Goal: Task Accomplishment & Management: Use online tool/utility

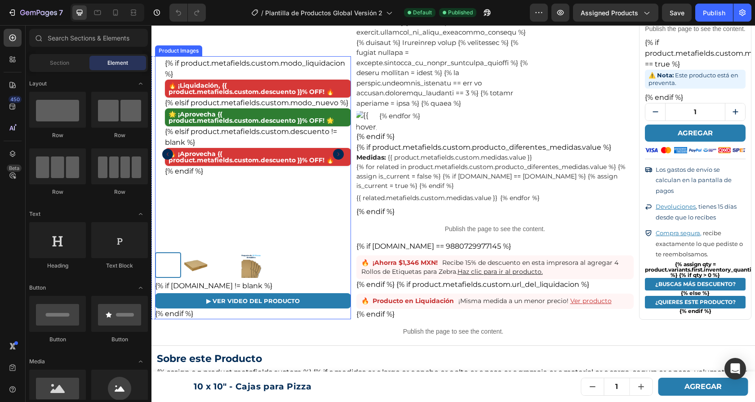
scroll to position [1173, 0]
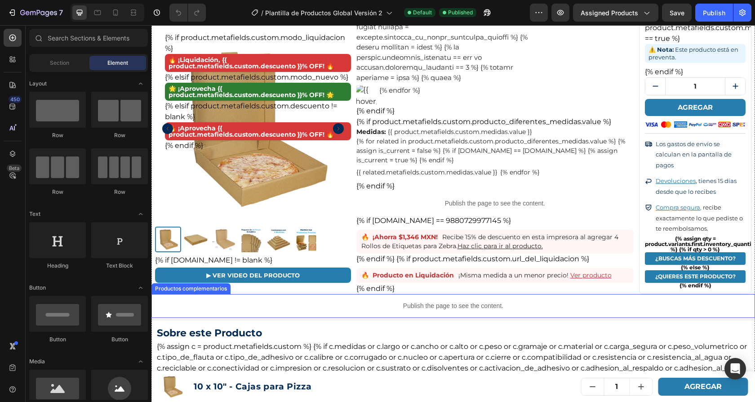
click at [292, 301] on p "Publish the page to see the content." at bounding box center [452, 305] width 603 height 9
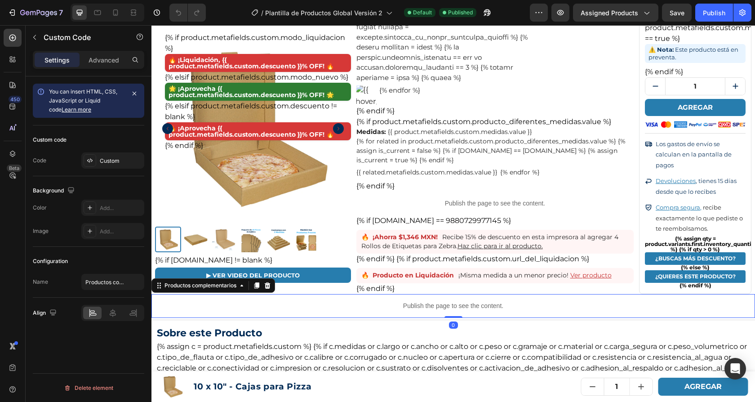
click at [292, 301] on p "Publish the page to see the content." at bounding box center [452, 305] width 603 height 9
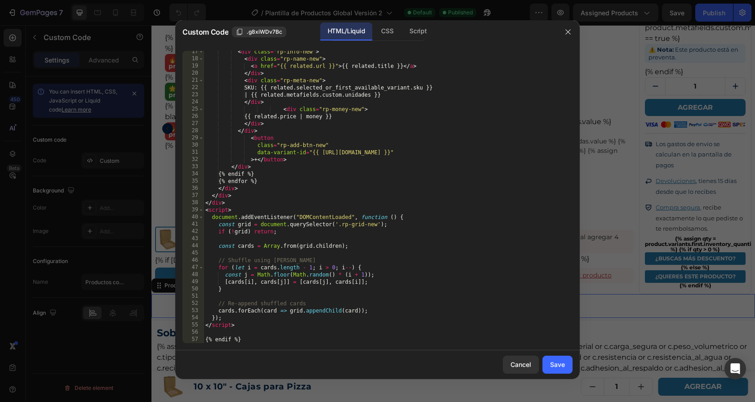
scroll to position [0, 0]
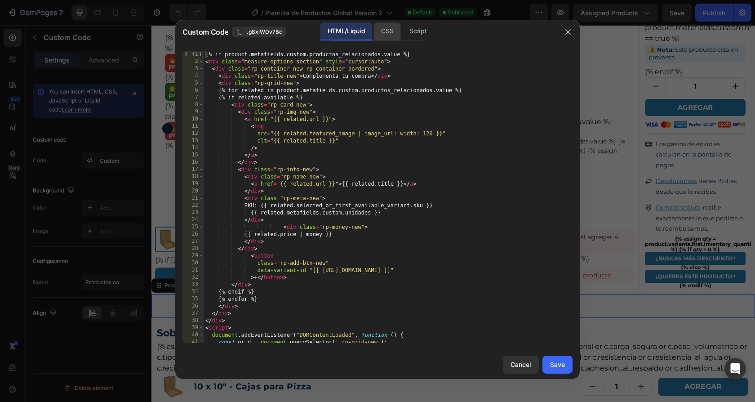
click at [402, 30] on div "CSS" at bounding box center [417, 31] width 31 height 18
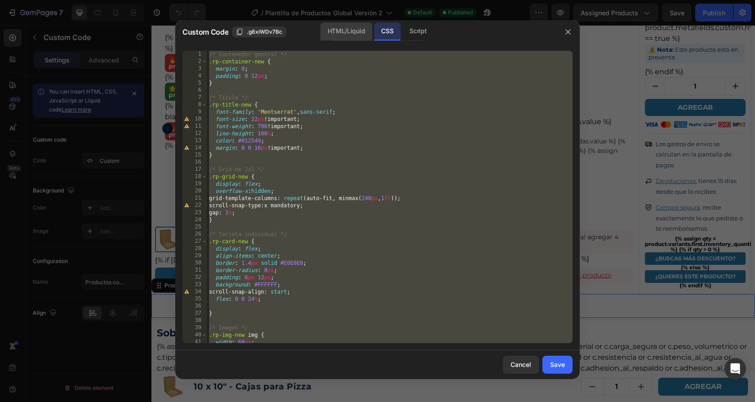
click at [352, 31] on div "HTML/Liquid" at bounding box center [346, 31] width 52 height 18
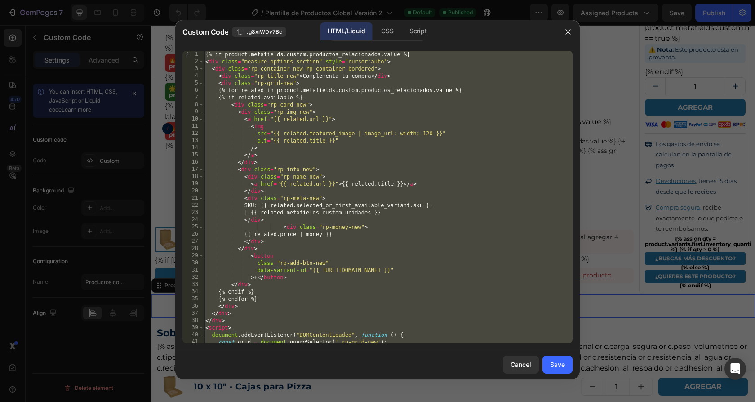
click at [401, 174] on div "{% if product.metafields.custom.productos_relacionados.value %} < div class = "…" at bounding box center [388, 204] width 369 height 306
type textarea "<div class="rp-name-new">"
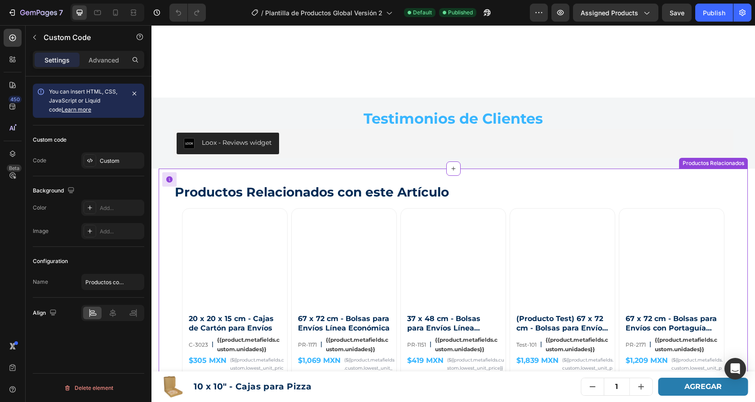
scroll to position [2676, 0]
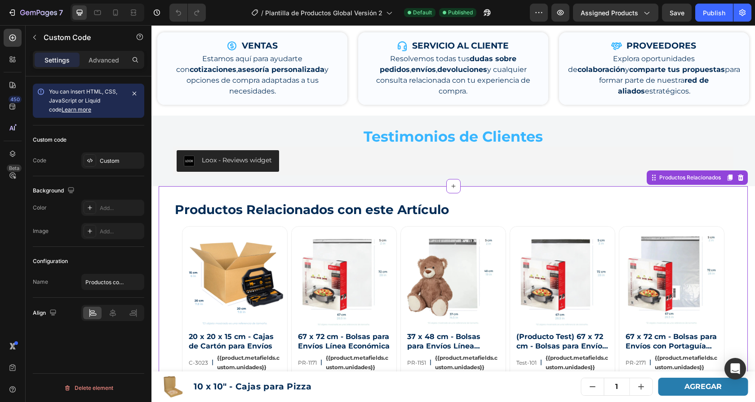
click at [379, 200] on h2 "Productos Relacionados con este Artículo" at bounding box center [461, 209] width 574 height 18
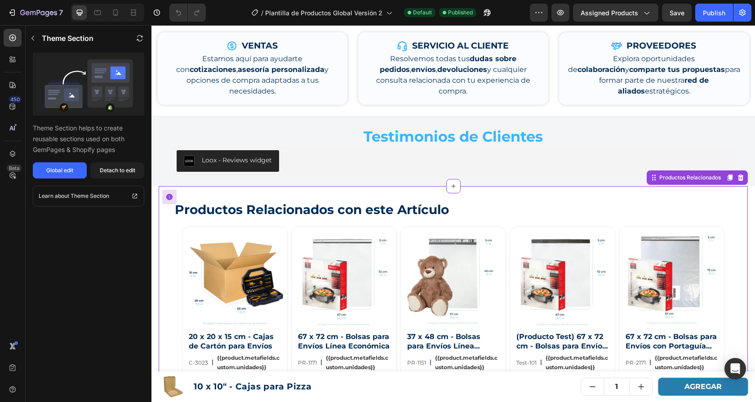
click at [358, 200] on h2 "Productos Relacionados con este Artículo" at bounding box center [461, 209] width 574 height 18
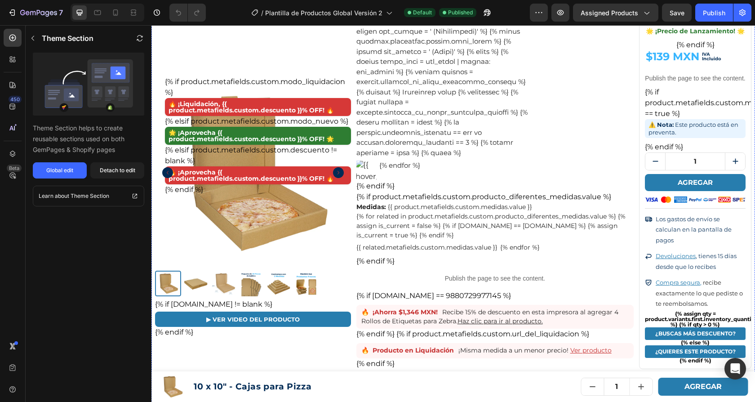
scroll to position [1081, 0]
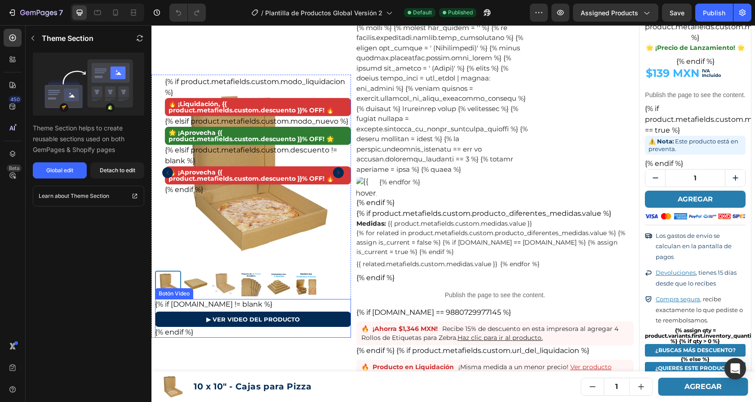
click at [314, 314] on link "▶ VER VIDEO DEL PRODUCTO" at bounding box center [253, 318] width 196 height 15
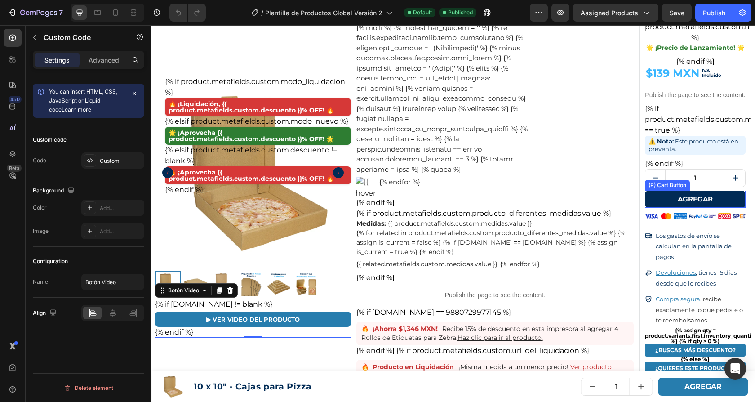
click at [654, 190] on button "AGREGAR" at bounding box center [695, 198] width 101 height 17
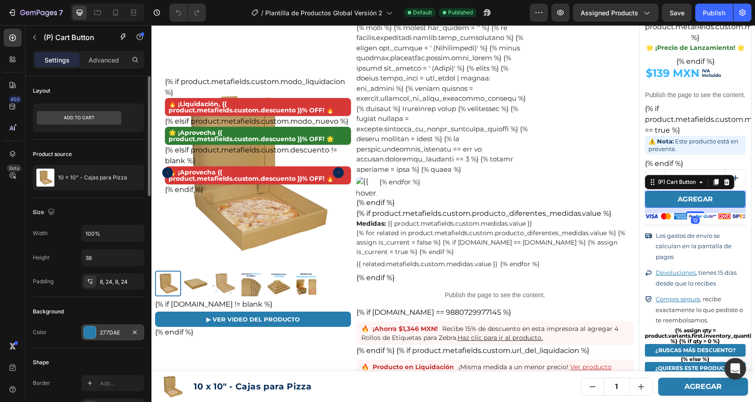
click at [110, 329] on div "277DAE" at bounding box center [113, 332] width 26 height 8
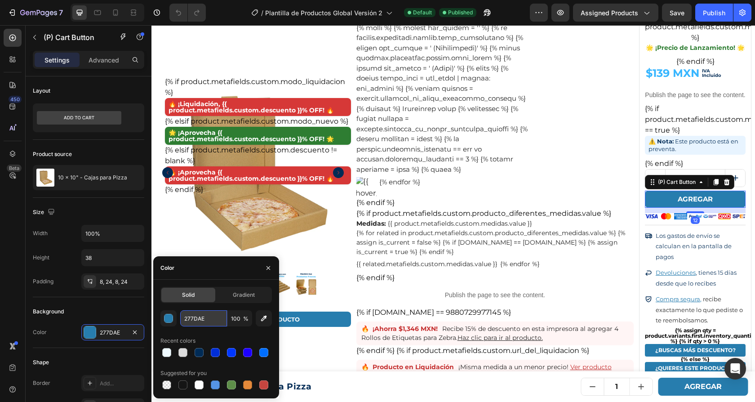
click at [196, 316] on input "277DAE" at bounding box center [203, 318] width 47 height 16
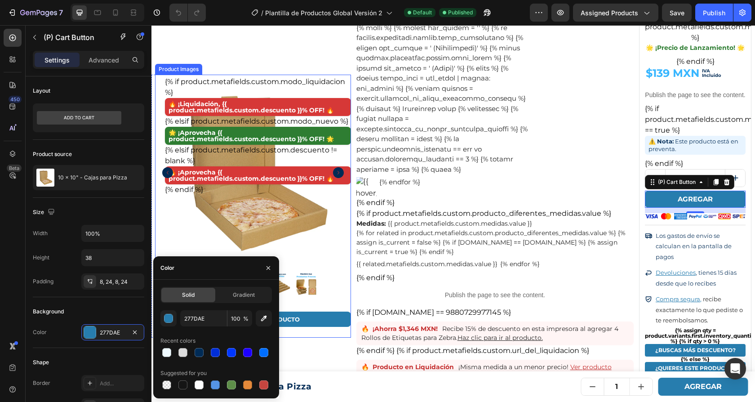
click at [337, 167] on icon "Carousel Next Arrow" at bounding box center [338, 172] width 11 height 11
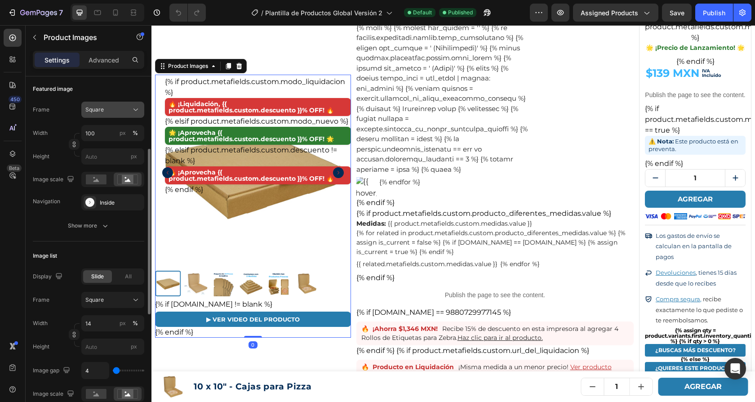
scroll to position [141, 0]
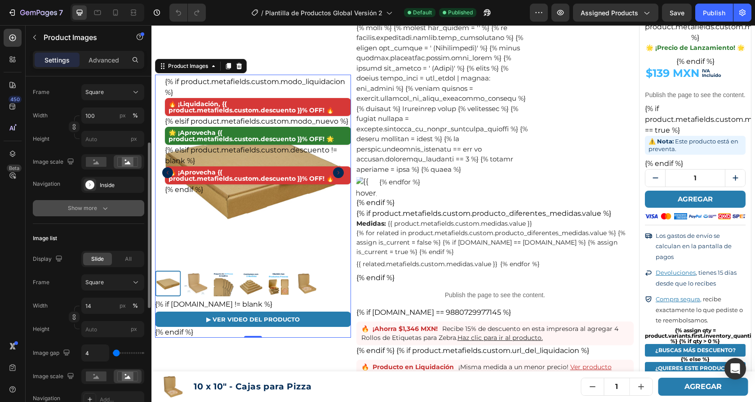
click at [105, 208] on icon "button" at bounding box center [105, 208] width 4 height 3
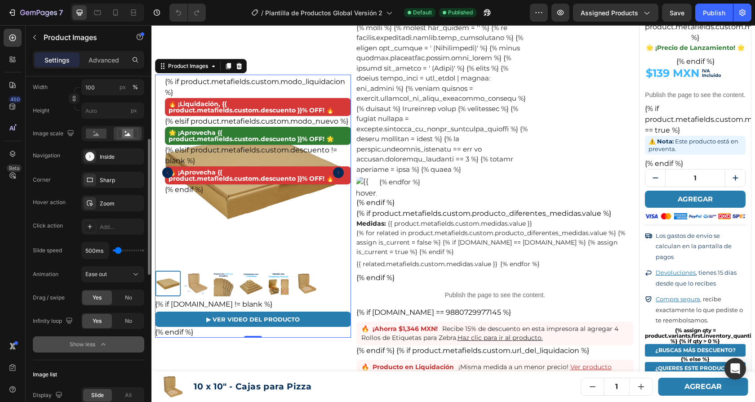
scroll to position [155, 0]
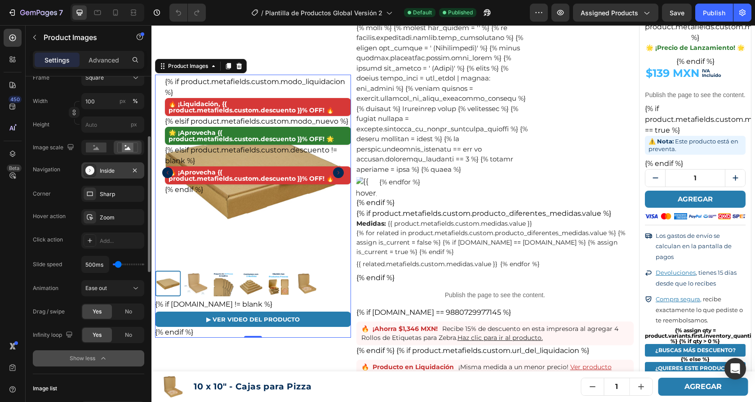
click at [119, 167] on div "Inside" at bounding box center [113, 171] width 26 height 8
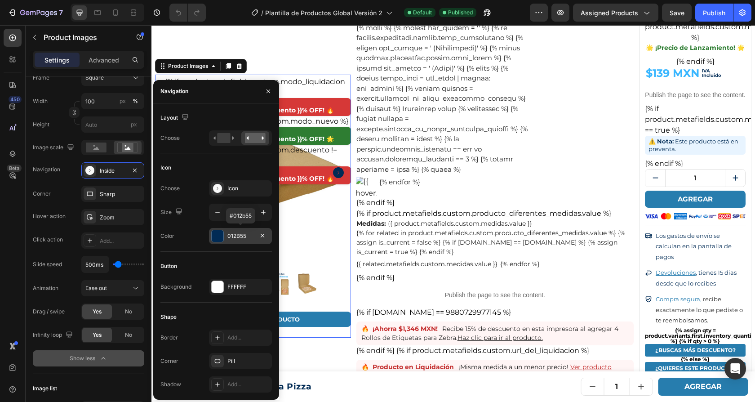
click at [239, 235] on div "012B55" at bounding box center [240, 236] width 26 height 8
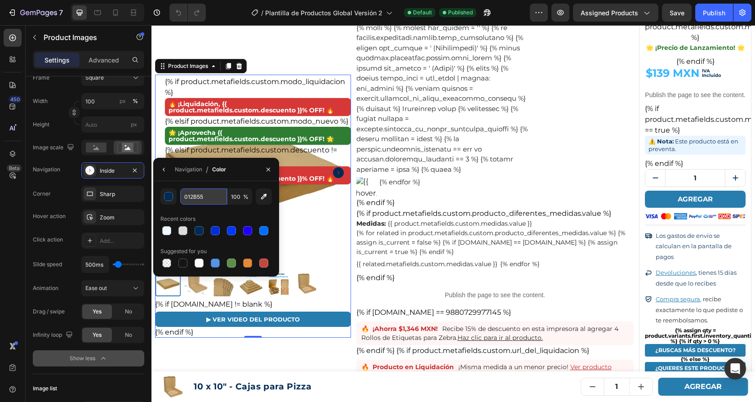
click at [202, 194] on input "012B55" at bounding box center [203, 196] width 47 height 16
paste input "277DAE"
type input "277DAE"
click at [180, 168] on div "Navigation" at bounding box center [188, 169] width 27 height 8
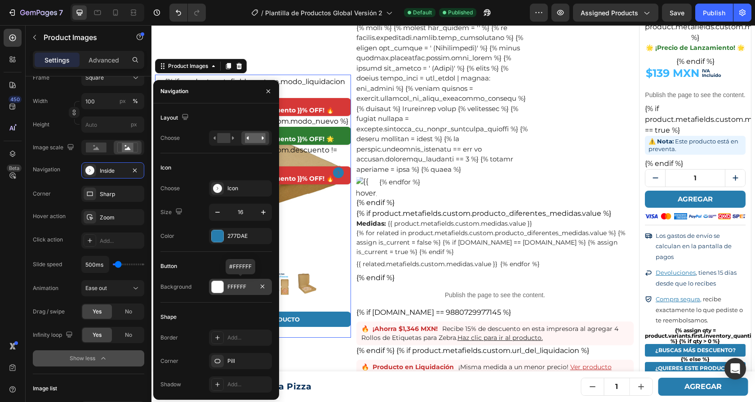
click at [230, 290] on div "FFFFFF" at bounding box center [240, 287] width 63 height 16
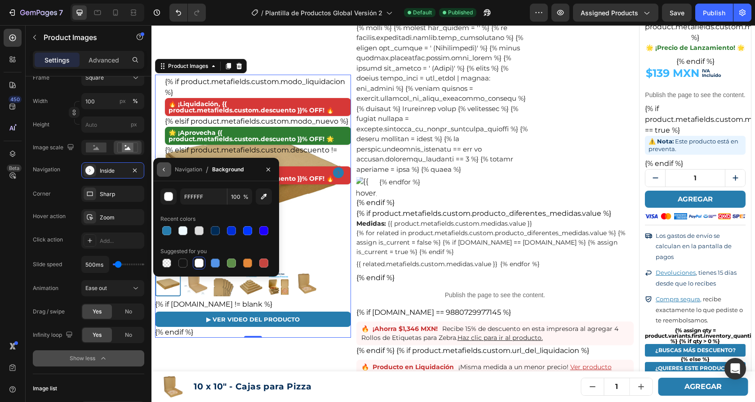
click at [165, 170] on icon "button" at bounding box center [163, 169] width 7 height 7
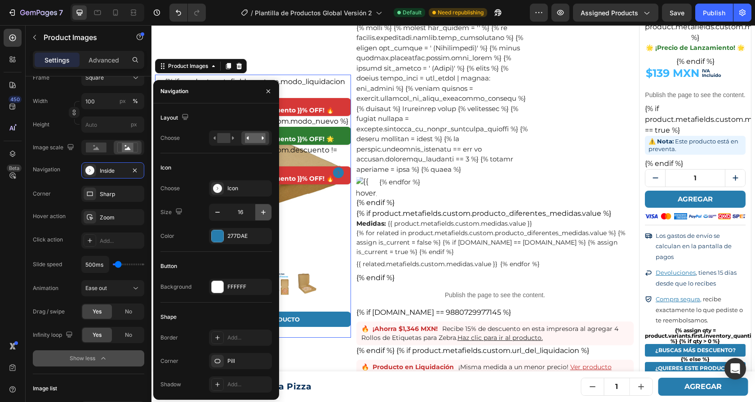
click at [261, 211] on icon "button" at bounding box center [263, 212] width 9 height 9
click at [263, 211] on icon "button" at bounding box center [263, 212] width 4 height 4
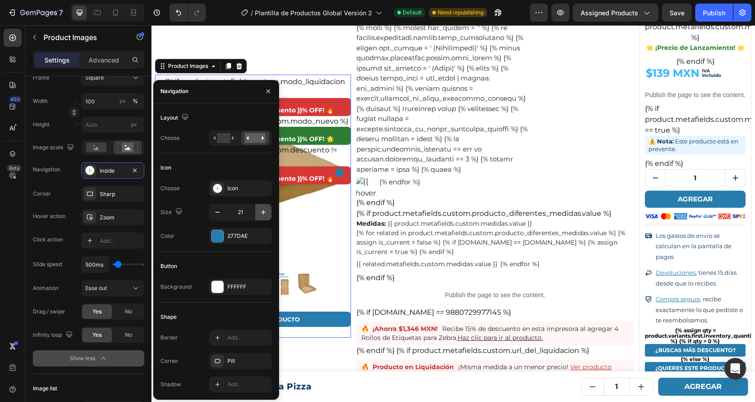
click at [263, 211] on icon "button" at bounding box center [263, 212] width 4 height 4
click at [218, 213] on icon "button" at bounding box center [217, 212] width 9 height 9
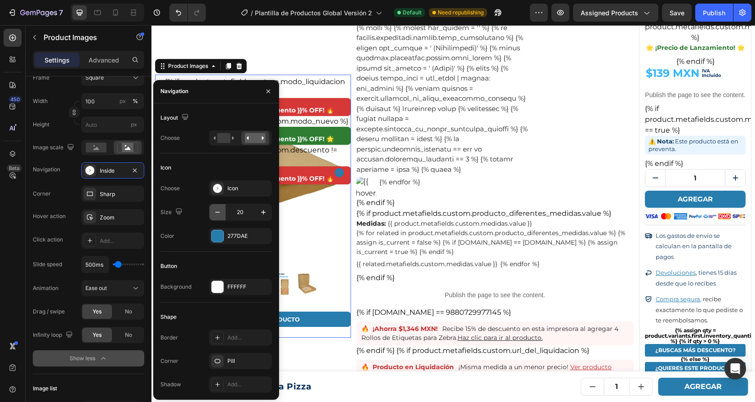
click at [218, 213] on icon "button" at bounding box center [217, 212] width 9 height 9
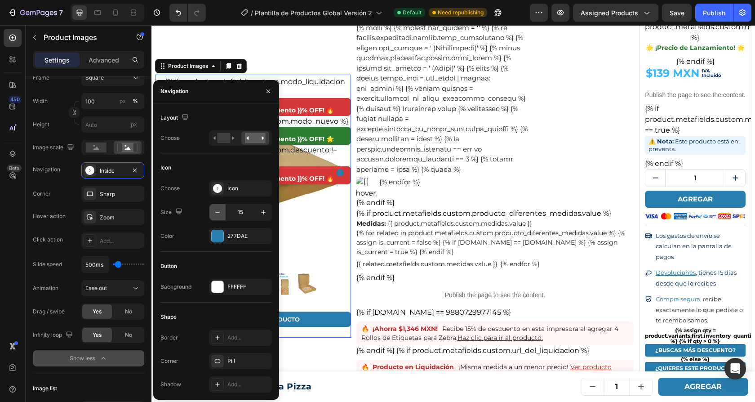
click at [218, 213] on icon "button" at bounding box center [217, 212] width 9 height 9
click at [266, 211] on icon "button" at bounding box center [263, 212] width 4 height 4
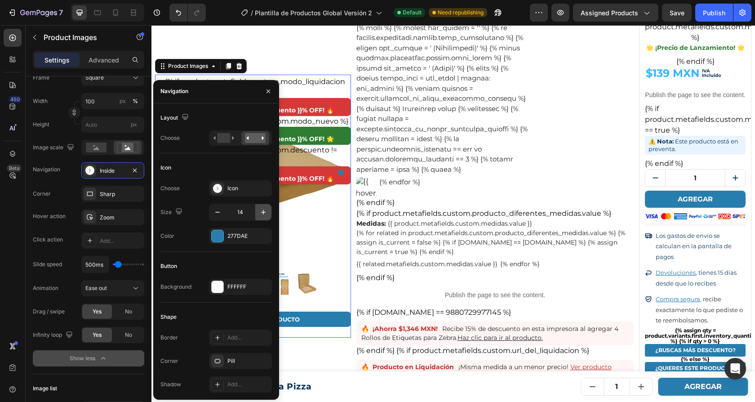
click at [266, 211] on icon "button" at bounding box center [263, 212] width 4 height 4
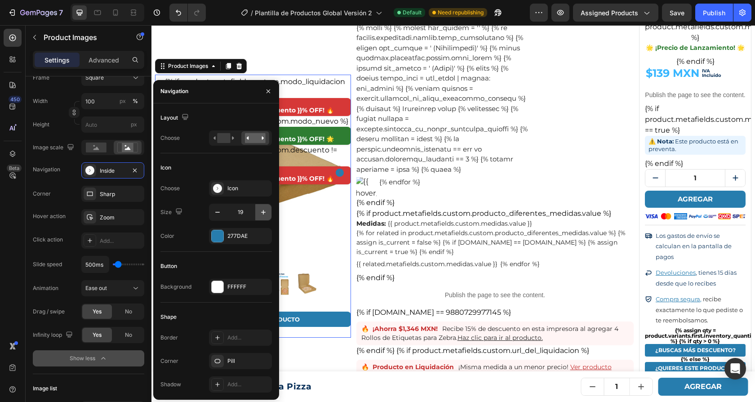
click at [266, 211] on icon "button" at bounding box center [263, 212] width 4 height 4
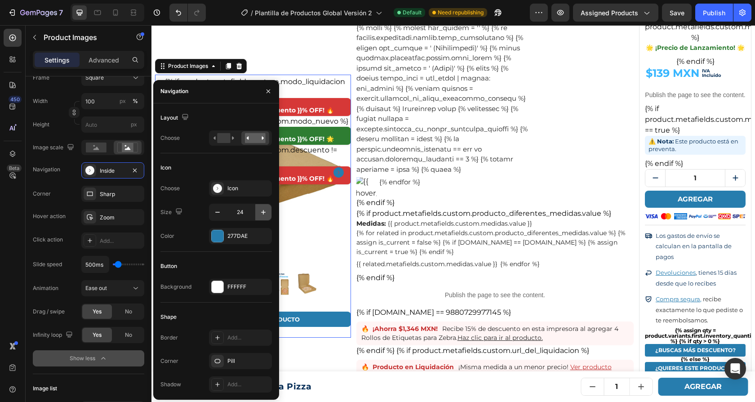
click at [266, 211] on icon "button" at bounding box center [263, 212] width 4 height 4
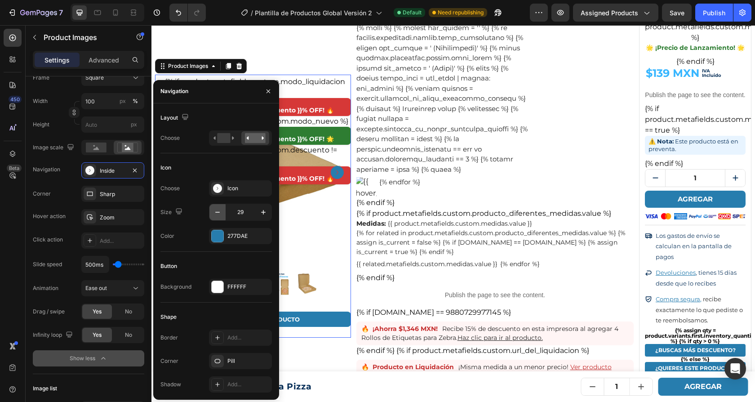
click at [219, 213] on icon "button" at bounding box center [217, 212] width 9 height 9
type input "28"
click at [270, 91] on icon "button" at bounding box center [268, 91] width 7 height 7
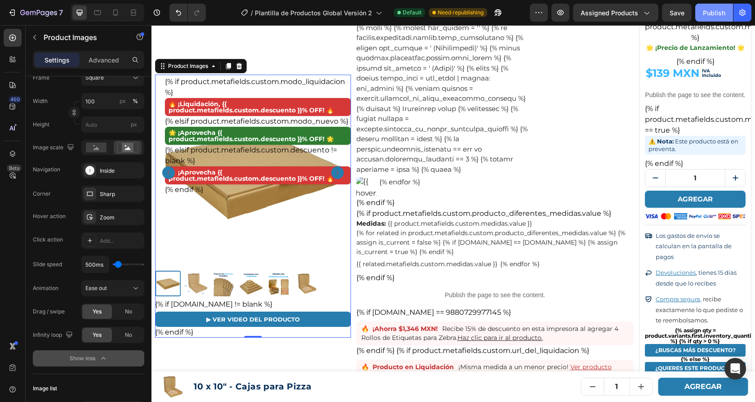
click at [710, 15] on div "Publish" at bounding box center [714, 12] width 22 height 9
